Goal: Task Accomplishment & Management: Manage account settings

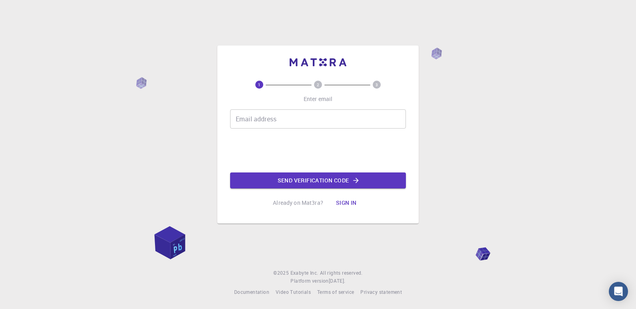
click at [324, 123] on input "Email address" at bounding box center [318, 118] width 176 height 19
type input "[EMAIL_ADDRESS][DOMAIN_NAME]"
click at [308, 178] on button "Send verification code" at bounding box center [318, 181] width 176 height 16
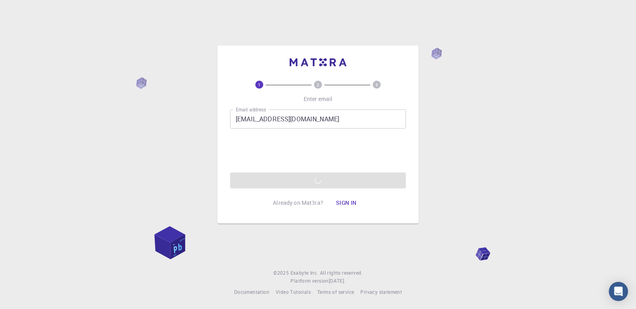
click at [442, 200] on div "1 2 3 Enter email Email address [EMAIL_ADDRESS][DOMAIN_NAME] Email address 0cAF…" at bounding box center [318, 154] width 636 height 309
click at [279, 175] on div "Email address [EMAIL_ADDRESS][DOMAIN_NAME] Email address 0cAFcWeA7WY16ooh1rCypf…" at bounding box center [318, 148] width 176 height 79
click at [278, 174] on div "Email address [EMAIL_ADDRESS][DOMAIN_NAME] Email address 0cAFcWeA7WY16ooh1rCypf…" at bounding box center [318, 148] width 176 height 79
click at [278, 173] on div "Email address [EMAIL_ADDRESS][DOMAIN_NAME] Email address 0cAFcWeA7WY16ooh1rCypf…" at bounding box center [318, 148] width 176 height 79
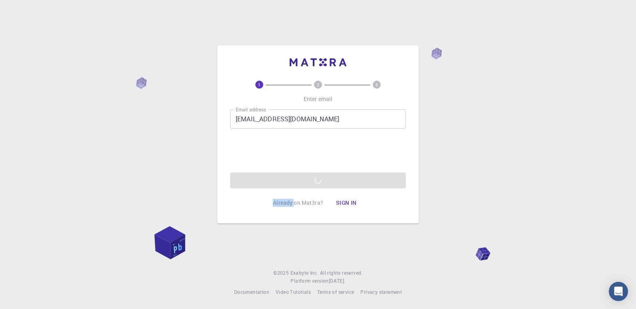
click at [278, 172] on div "Email address [EMAIL_ADDRESS][DOMAIN_NAME] Email address 0cAFcWeA7WY16ooh1rCypf…" at bounding box center [318, 148] width 176 height 79
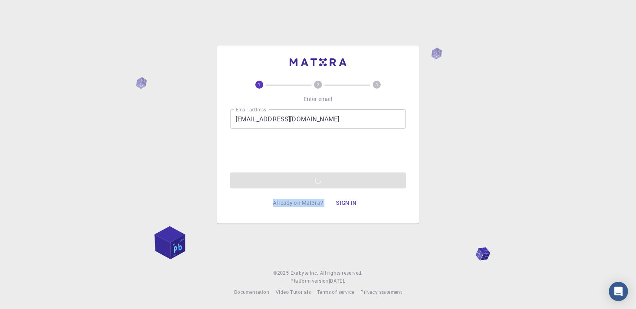
click at [278, 172] on div "Email address [EMAIL_ADDRESS][DOMAIN_NAME] Email address 0cAFcWeA7WY16ooh1rCypf…" at bounding box center [318, 148] width 176 height 79
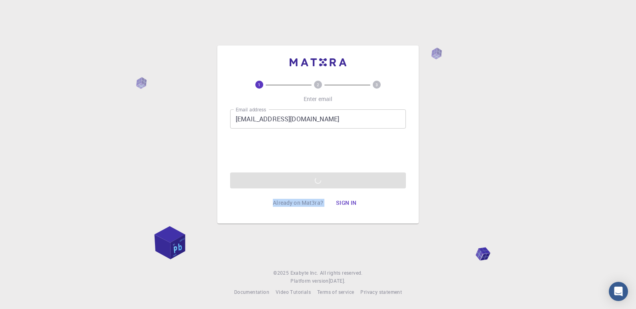
click at [278, 172] on div "Email address [EMAIL_ADDRESS][DOMAIN_NAME] Email address 0cAFcWeA7WY16ooh1rCypf…" at bounding box center [318, 148] width 176 height 79
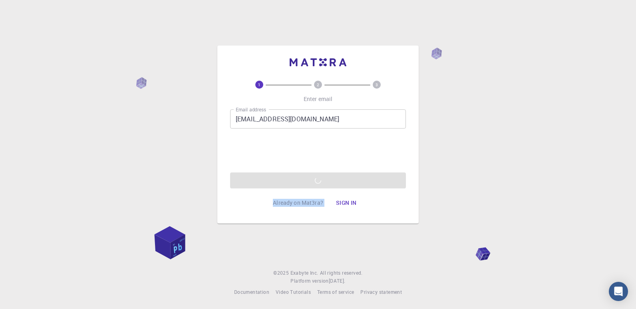
click at [278, 172] on div "Email address [EMAIL_ADDRESS][DOMAIN_NAME] Email address 0cAFcWeA7WY16ooh1rCypf…" at bounding box center [318, 148] width 176 height 79
click at [278, 173] on div "Email address [EMAIL_ADDRESS][DOMAIN_NAME] Email address 0cAFcWeA7WY16ooh1rCypf…" at bounding box center [318, 148] width 176 height 79
click at [278, 174] on div "Email address [EMAIL_ADDRESS][DOMAIN_NAME] Email address 0cAFcWeA7WY16ooh1rCypf…" at bounding box center [318, 148] width 176 height 79
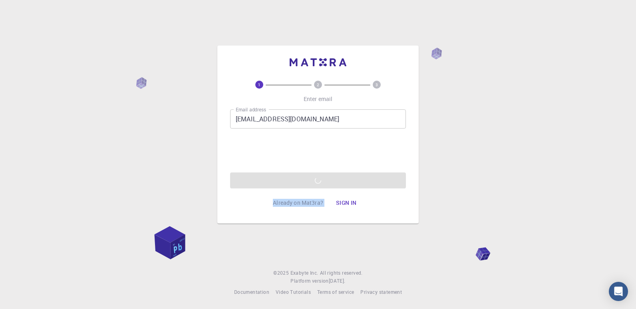
click at [278, 174] on div "Email address [EMAIL_ADDRESS][DOMAIN_NAME] Email address 0cAFcWeA7WY16ooh1rCypf…" at bounding box center [318, 148] width 176 height 79
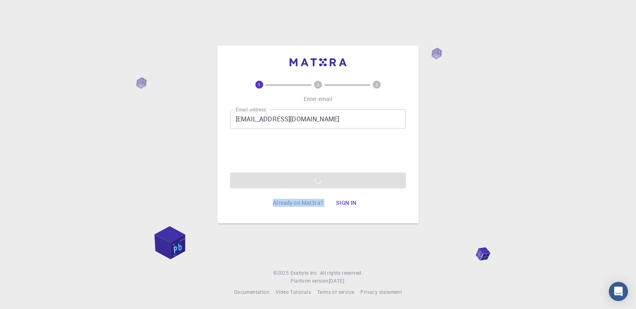
click at [278, 174] on div "Email address [EMAIL_ADDRESS][DOMAIN_NAME] Email address 0cAFcWeA7WY16ooh1rCypf…" at bounding box center [318, 148] width 176 height 79
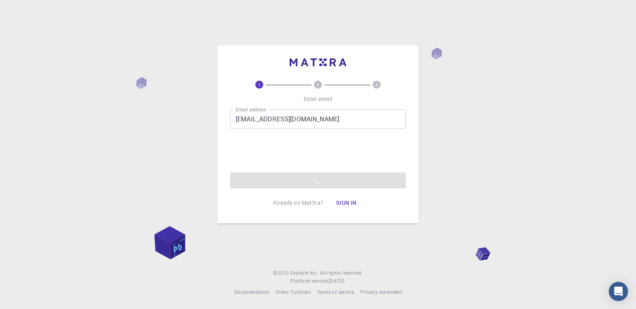
click at [278, 173] on div "Email address [EMAIL_ADDRESS][DOMAIN_NAME] Email address 0cAFcWeA7WY16ooh1rCypf…" at bounding box center [318, 148] width 176 height 79
click at [278, 172] on div "Email address [EMAIL_ADDRESS][DOMAIN_NAME] Email address 0cAFcWeA7WY16ooh1rCypf…" at bounding box center [318, 148] width 176 height 79
click at [278, 171] on div "Email address [EMAIL_ADDRESS][DOMAIN_NAME] Email address 0cAFcWeA7WY16ooh1rCypf…" at bounding box center [318, 148] width 176 height 79
click at [278, 169] on div "Email address [EMAIL_ADDRESS][DOMAIN_NAME] Email address 0cAFcWeA7WY16ooh1rCypf…" at bounding box center [318, 148] width 176 height 79
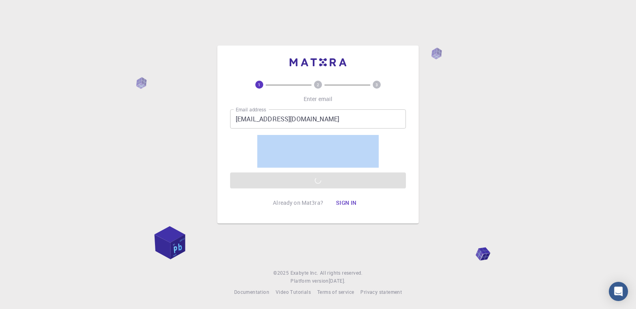
click at [278, 169] on div "Email address [EMAIL_ADDRESS][DOMAIN_NAME] Email address 0cAFcWeA7WY16ooh1rCypf…" at bounding box center [318, 148] width 176 height 79
click at [278, 168] on div at bounding box center [317, 151] width 121 height 33
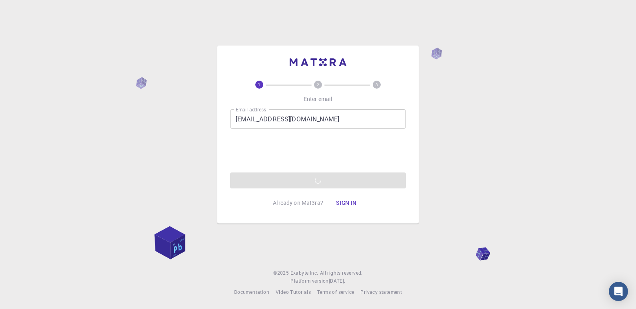
drag, startPoint x: 278, startPoint y: 168, endPoint x: 238, endPoint y: 142, distance: 47.3
click at [238, 142] on div "Email address [EMAIL_ADDRESS][DOMAIN_NAME] Email address 0cAFcWeA7WY16ooh1rCypf…" at bounding box center [318, 148] width 176 height 79
click at [261, 180] on div "Email address [EMAIL_ADDRESS][DOMAIN_NAME] Email address 0cAFcWeA7WY16ooh1rCypf…" at bounding box center [318, 148] width 176 height 79
click at [260, 180] on div "Email address [EMAIL_ADDRESS][DOMAIN_NAME] Email address 0cAFcWeA7WY16ooh1rCypf…" at bounding box center [318, 148] width 176 height 79
click at [260, 177] on div "Email address [EMAIL_ADDRESS][DOMAIN_NAME] Email address 0cAFcWeA7WY16ooh1rCypf…" at bounding box center [318, 148] width 176 height 79
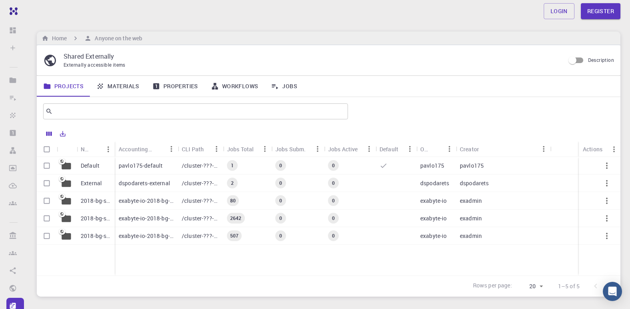
click at [41, 164] on input "Select row" at bounding box center [46, 165] width 15 height 15
checkbox input "true"
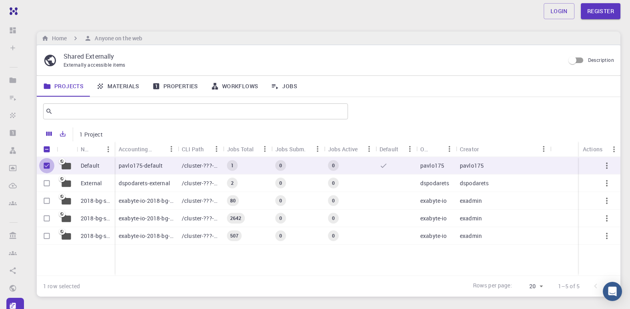
click at [43, 163] on input "Unselect row" at bounding box center [46, 165] width 15 height 15
checkbox input "false"
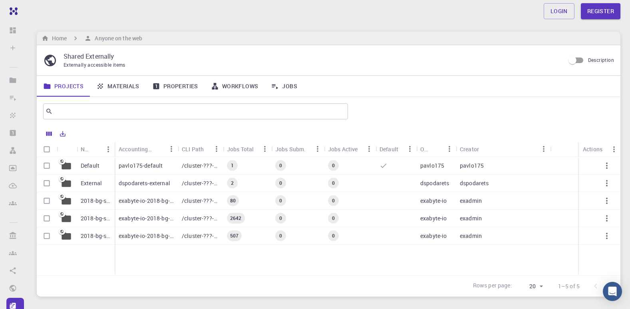
click at [155, 171] on div "pavlo175-default" at bounding box center [146, 166] width 63 height 18
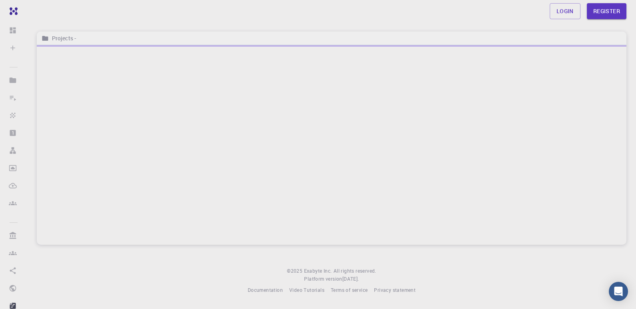
click at [155, 172] on div at bounding box center [332, 145] width 590 height 200
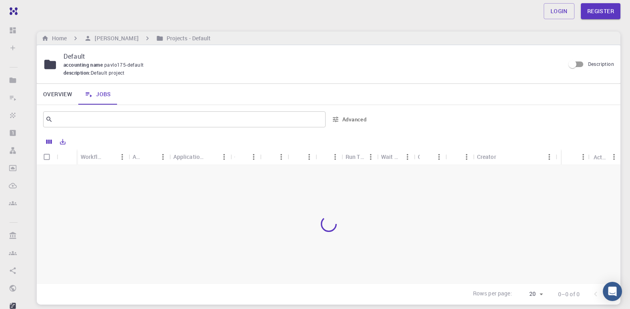
click at [211, 166] on div at bounding box center [329, 224] width 584 height 119
drag, startPoint x: 259, startPoint y: 54, endPoint x: 254, endPoint y: 48, distance: 7.7
click at [259, 54] on p "Default" at bounding box center [311, 57] width 495 height 10
